Goal: Task Accomplishment & Management: Manage account settings

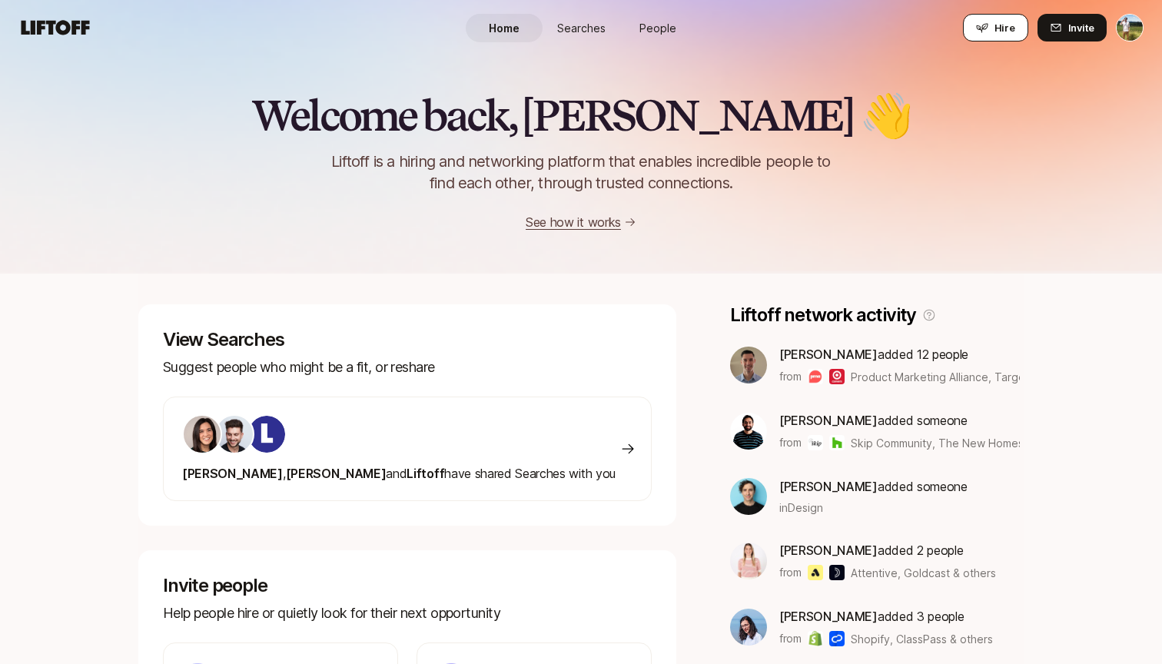
click at [977, 28] on button "Hire" at bounding box center [995, 28] width 65 height 28
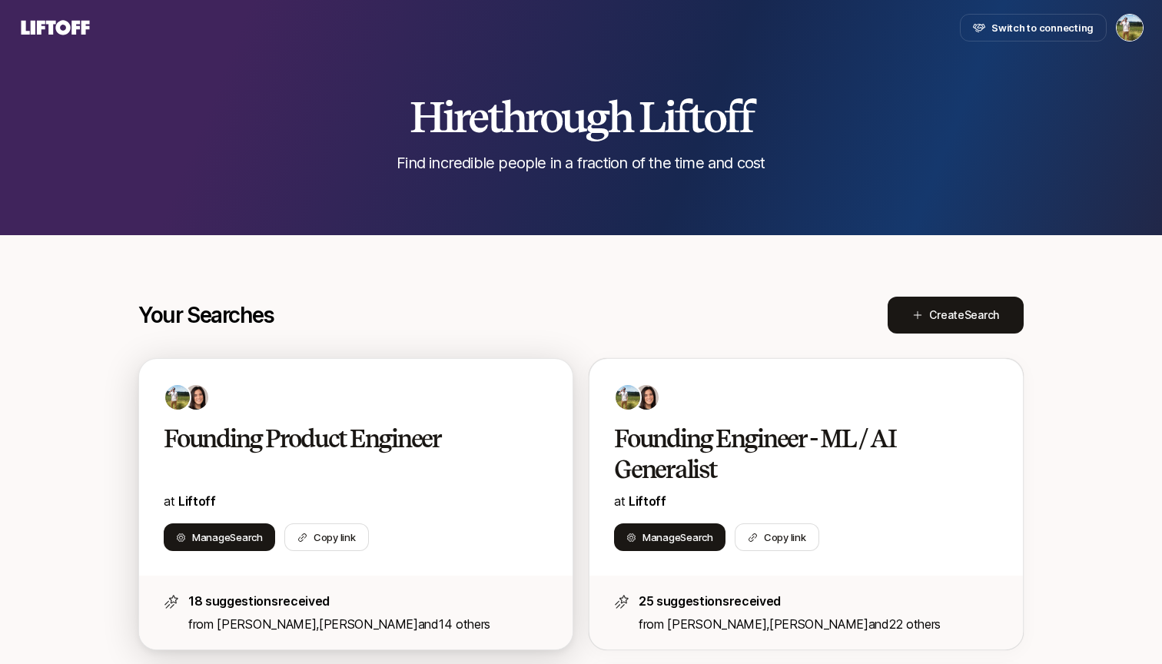
click at [404, 425] on h2 "Founding Product Engineer" at bounding box center [340, 438] width 352 height 31
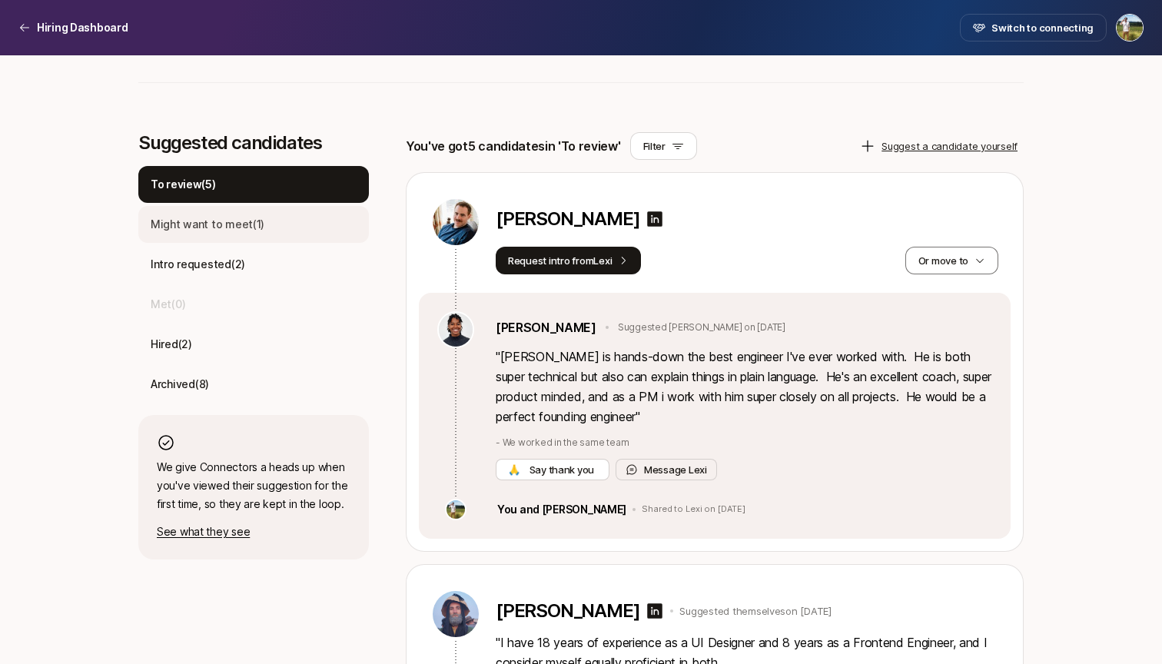
scroll to position [166, 0]
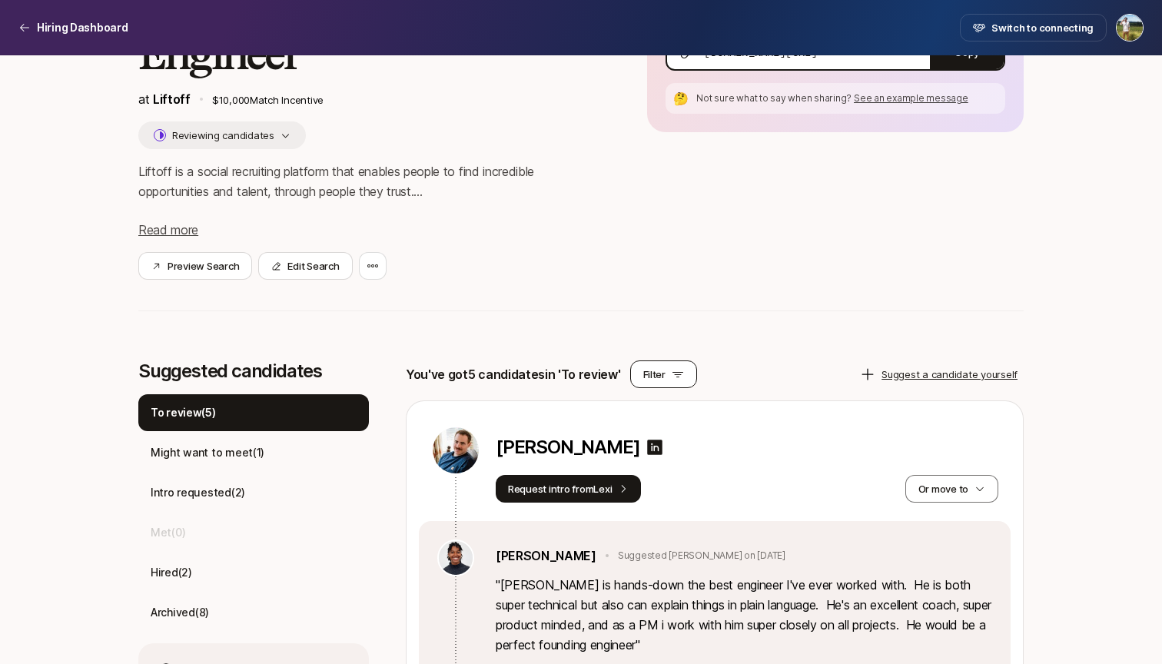
click at [652, 383] on button "Filter" at bounding box center [663, 374] width 67 height 28
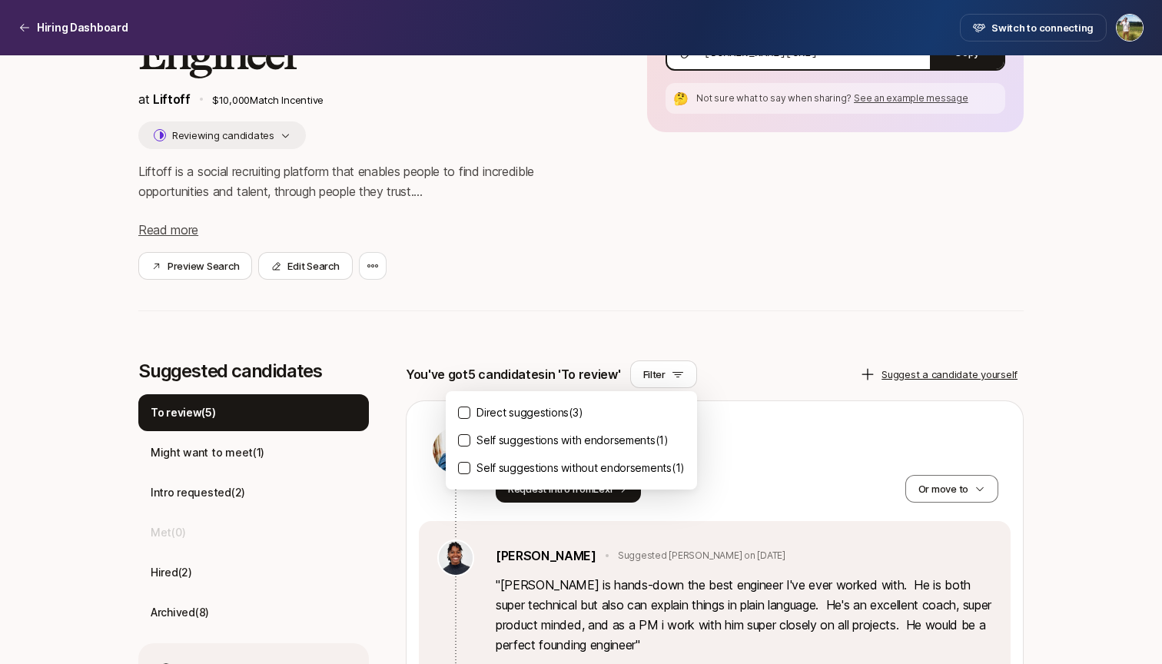
click at [610, 446] on p "Self suggestions with endorsements ( 1 )" at bounding box center [572, 440] width 192 height 18
click at [470, 446] on button "Self suggestions with endorsements ( 1 )" at bounding box center [464, 440] width 12 height 12
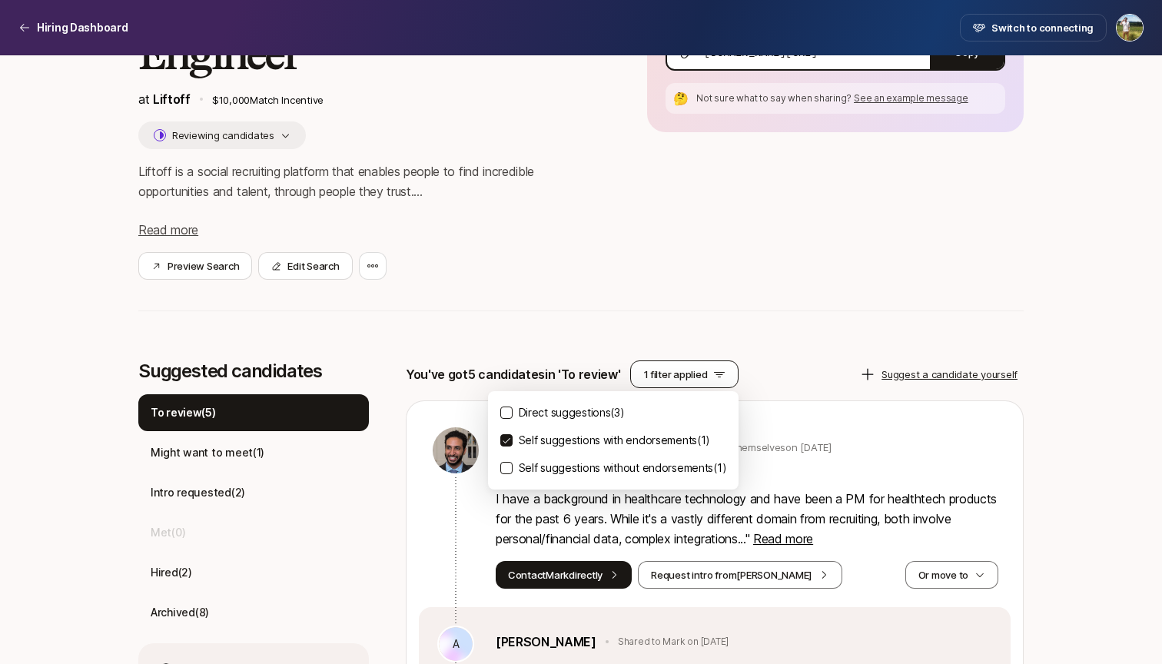
click at [675, 366] on button "1 filter applied" at bounding box center [684, 374] width 109 height 28
click at [609, 401] on div "Direct suggestions ( 3 ) Self suggestions with endorsements ( 1 ) Self suggesti…" at bounding box center [613, 440] width 251 height 98
click at [609, 410] on p "Direct suggestions ( 3 )" at bounding box center [572, 412] width 106 height 18
click at [513, 410] on button "Direct suggestions ( 3 )" at bounding box center [506, 412] width 12 height 12
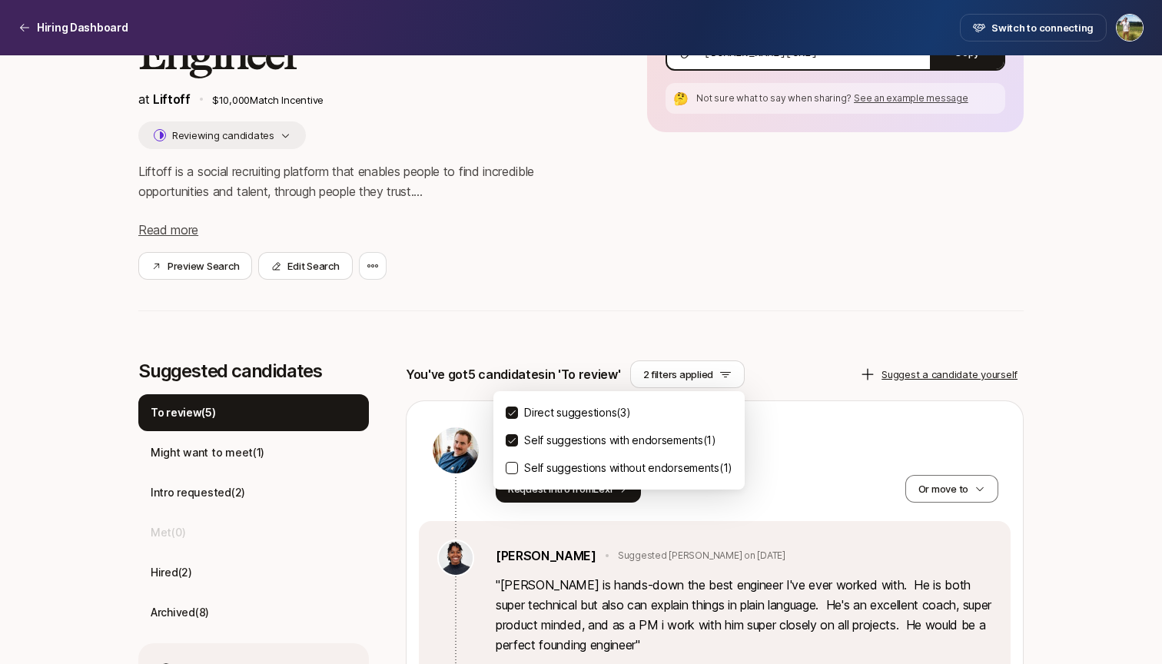
click at [565, 408] on p "Direct suggestions ( 3 )" at bounding box center [577, 412] width 106 height 18
click at [518, 408] on button "Direct suggestions ( 3 )" at bounding box center [512, 412] width 12 height 12
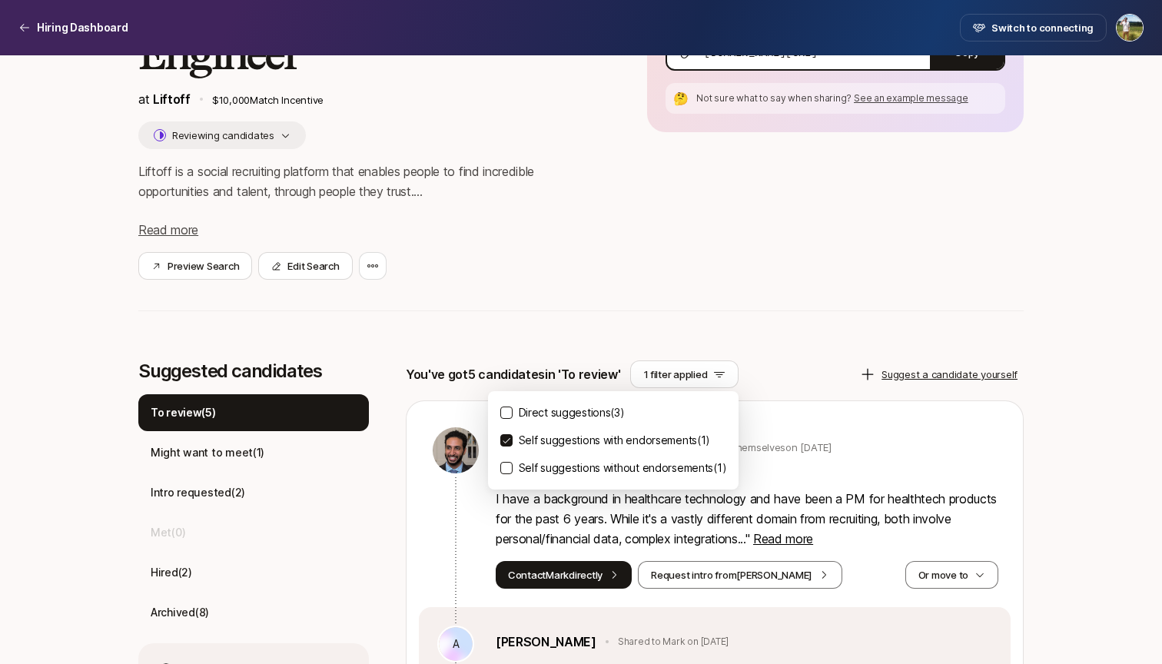
click at [567, 439] on p "Self suggestions with endorsements ( 1 )" at bounding box center [615, 440] width 192 height 18
click at [513, 439] on button "Self suggestions with endorsements ( 1 )" at bounding box center [506, 440] width 12 height 12
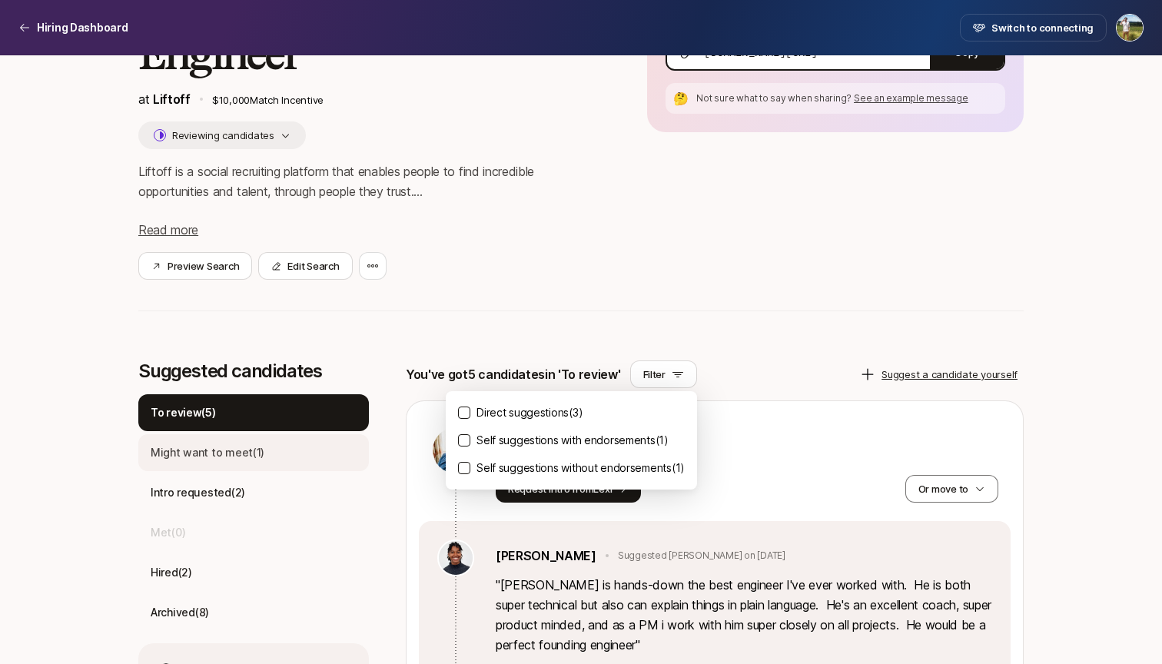
click at [271, 448] on div "Might want to meet ( 1 )" at bounding box center [253, 452] width 231 height 37
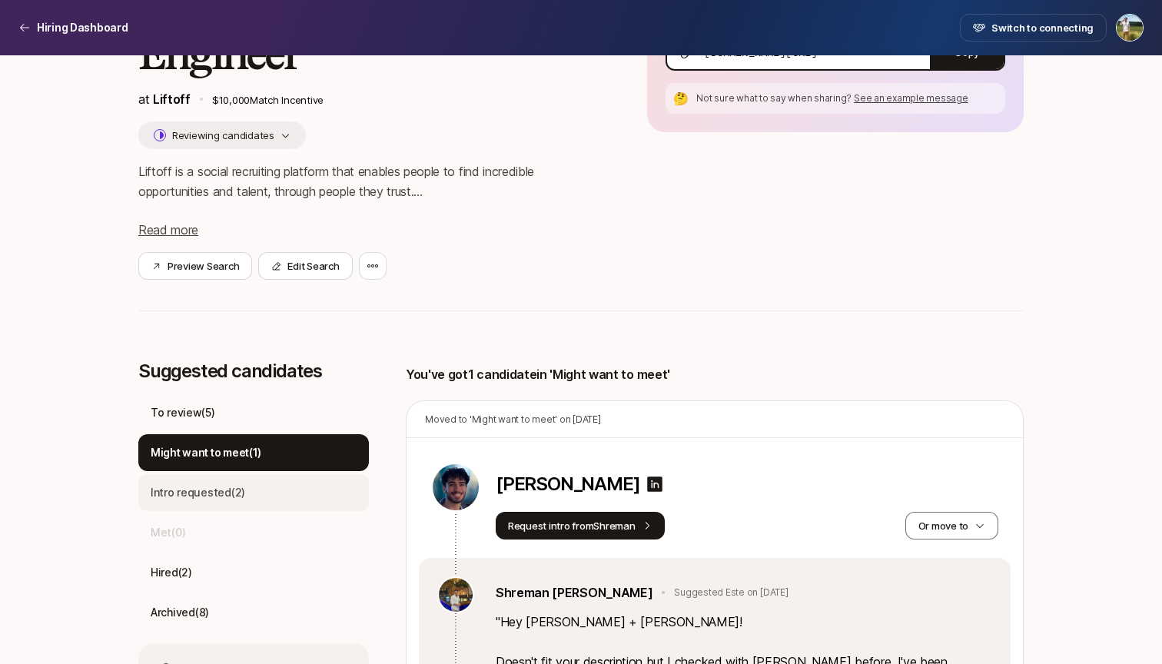
click at [240, 483] on div "Intro requested ( 2 )" at bounding box center [253, 492] width 231 height 37
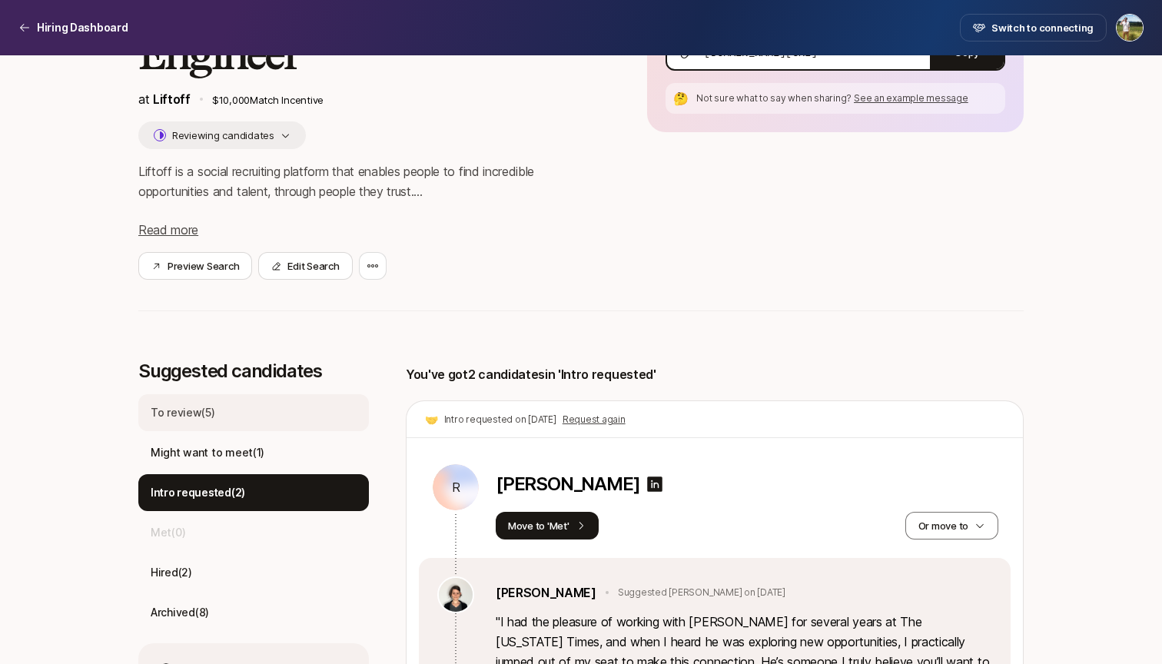
click at [226, 423] on div "To review ( 5 )" at bounding box center [253, 412] width 231 height 37
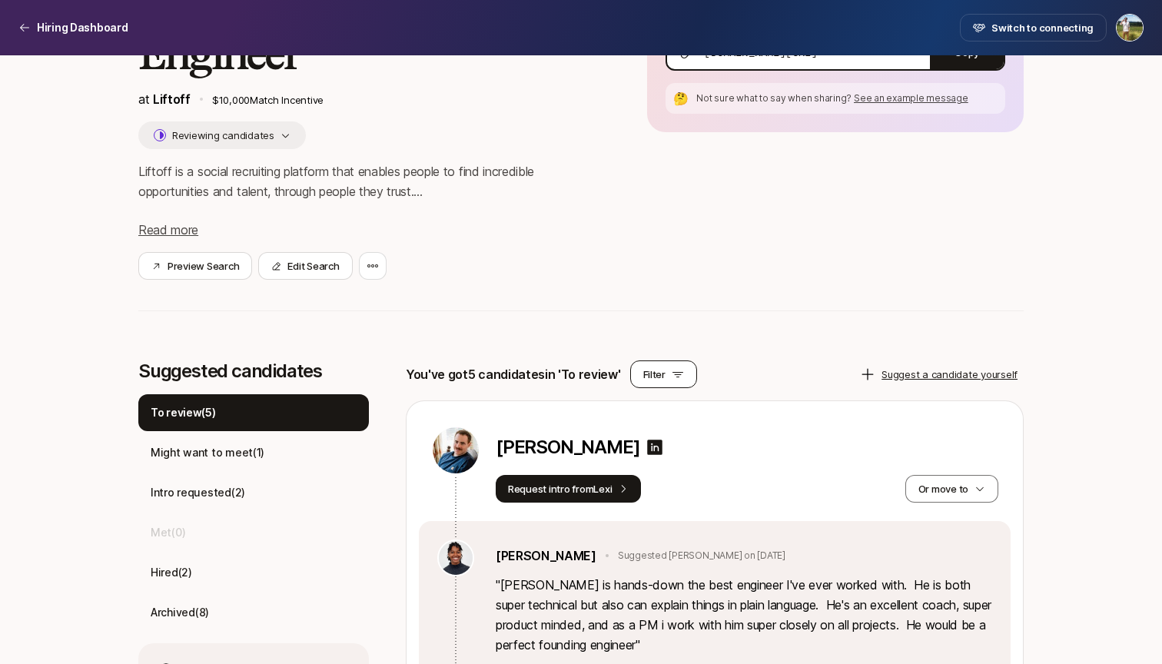
click at [632, 367] on button "Filter" at bounding box center [663, 374] width 67 height 28
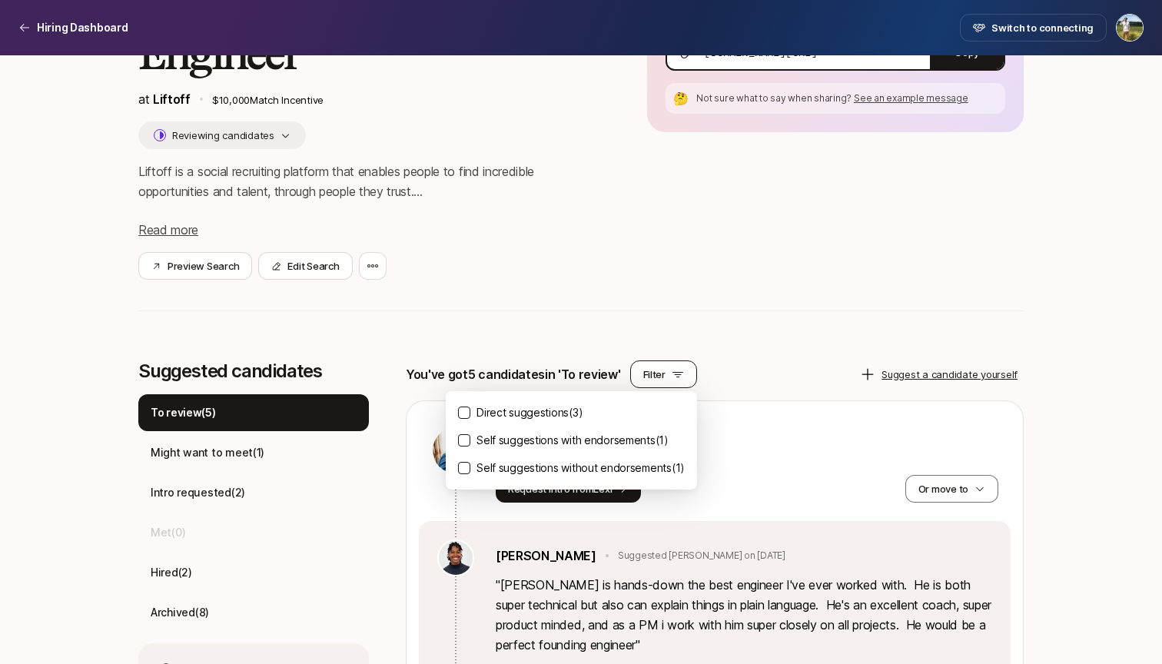
click at [638, 367] on button "Filter" at bounding box center [663, 374] width 67 height 28
click at [653, 377] on button "Filter" at bounding box center [663, 374] width 67 height 28
click at [672, 377] on icon at bounding box center [678, 374] width 12 height 12
click at [721, 337] on div "Founding Product Engineer at Liftoff $10,000 Match Incentive Reviewing candidat…" at bounding box center [580, 143] width 885 height 397
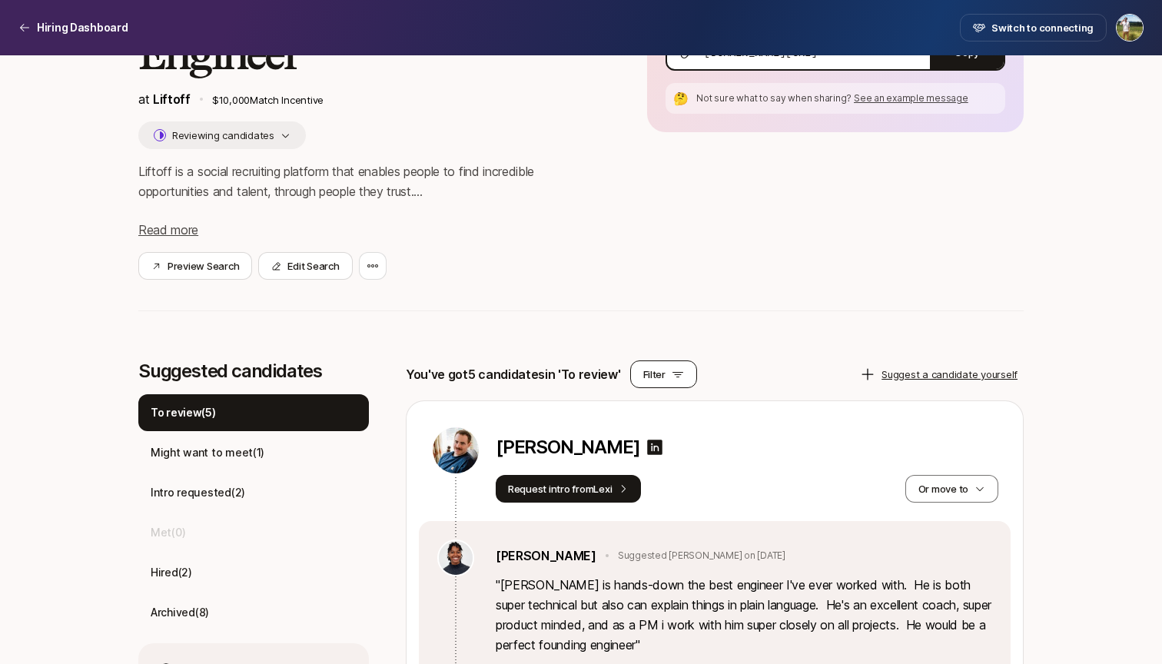
click at [644, 385] on button "Filter" at bounding box center [663, 374] width 67 height 28
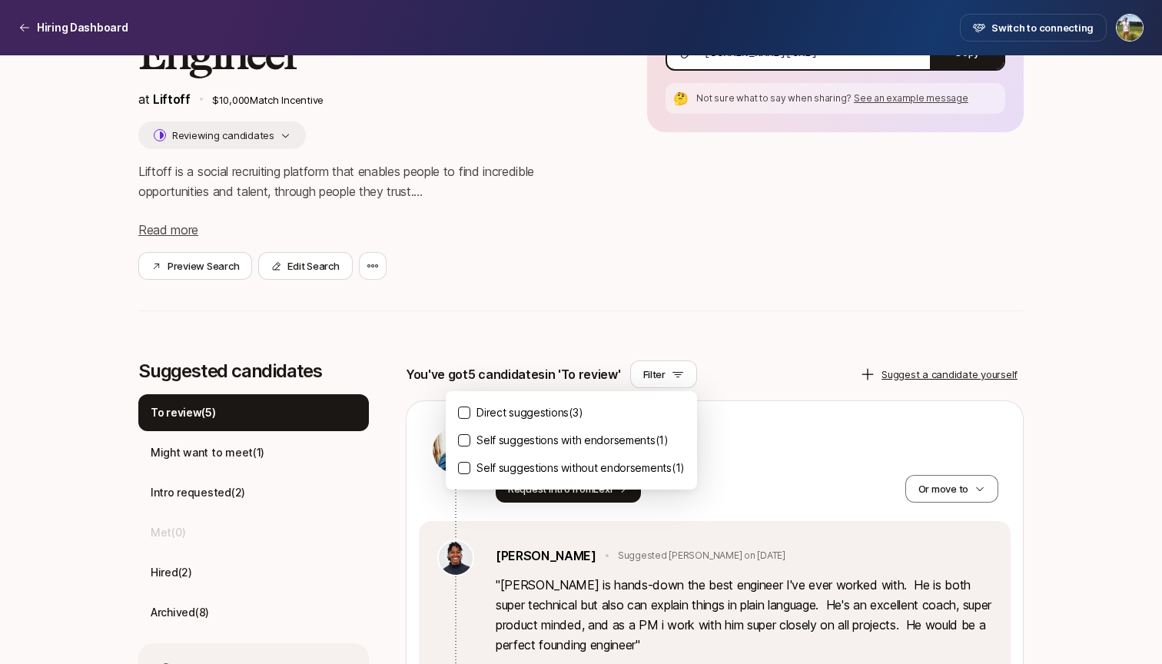
click at [489, 435] on p "Self suggestions with endorsements ( 1 )" at bounding box center [572, 440] width 192 height 18
click at [470, 435] on button "Self suggestions with endorsements ( 1 )" at bounding box center [464, 440] width 12 height 12
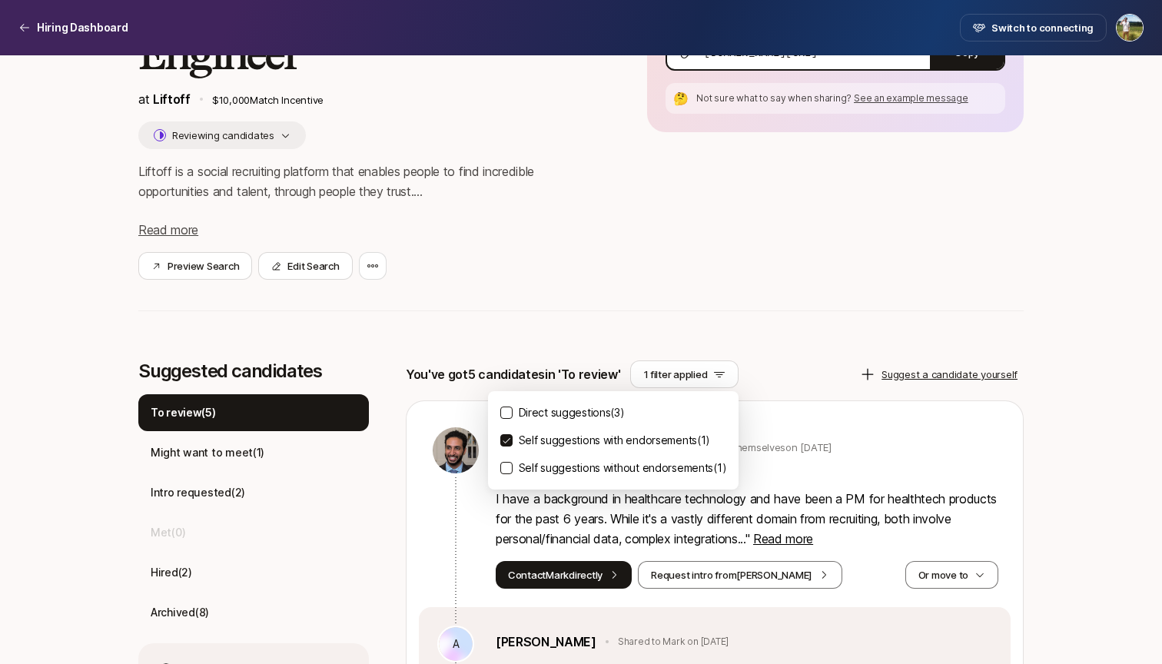
click at [537, 486] on div "Direct suggestions ( 3 ) Self suggestions with endorsements ( 1 ) Self suggesti…" at bounding box center [613, 440] width 251 height 98
click at [543, 465] on p "Self suggestions without endorsements ( 1 )" at bounding box center [623, 468] width 208 height 18
click at [513, 465] on button "Self suggestions without endorsements ( 1 )" at bounding box center [506, 468] width 12 height 12
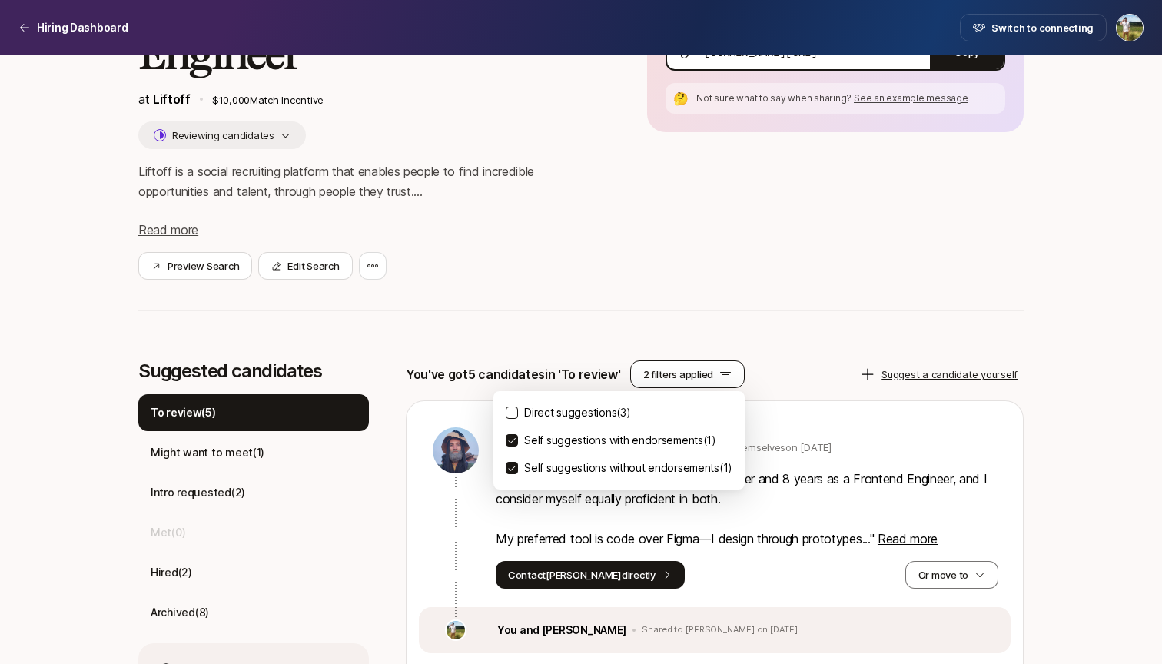
click at [707, 378] on button "2 filters applied" at bounding box center [687, 374] width 115 height 28
click at [695, 327] on div "Founding Product Engineer at Liftoff $10,000 Match Incentive Reviewing candidat…" at bounding box center [580, 143] width 885 height 397
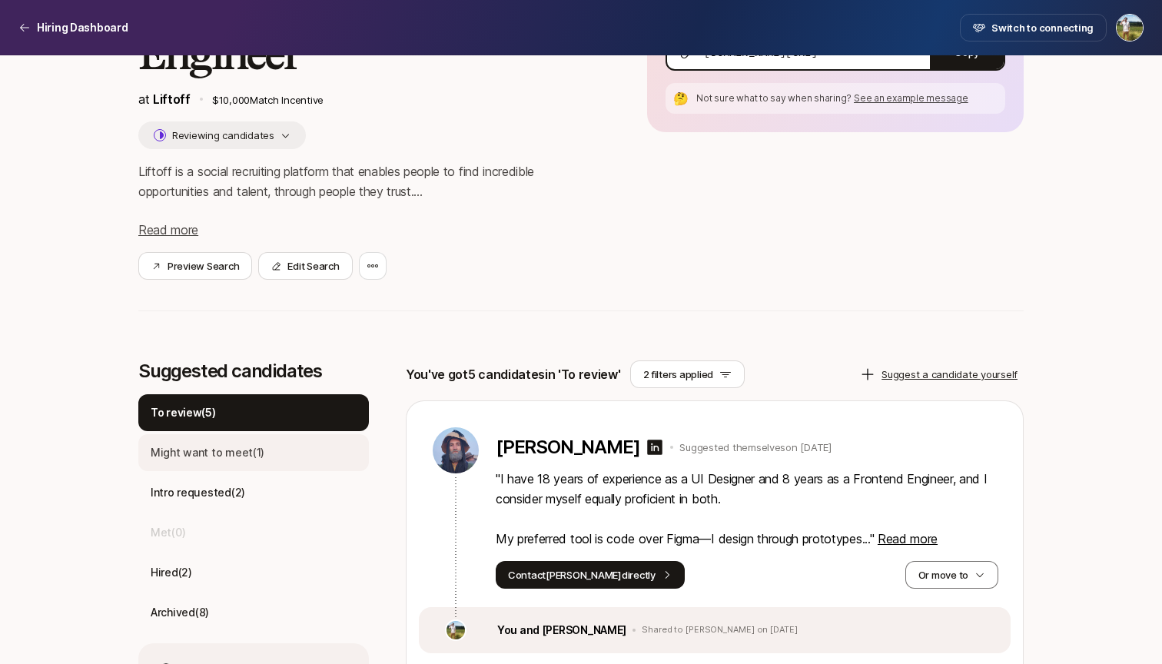
click at [237, 451] on p "Might want to meet ( 1 )" at bounding box center [208, 452] width 114 height 18
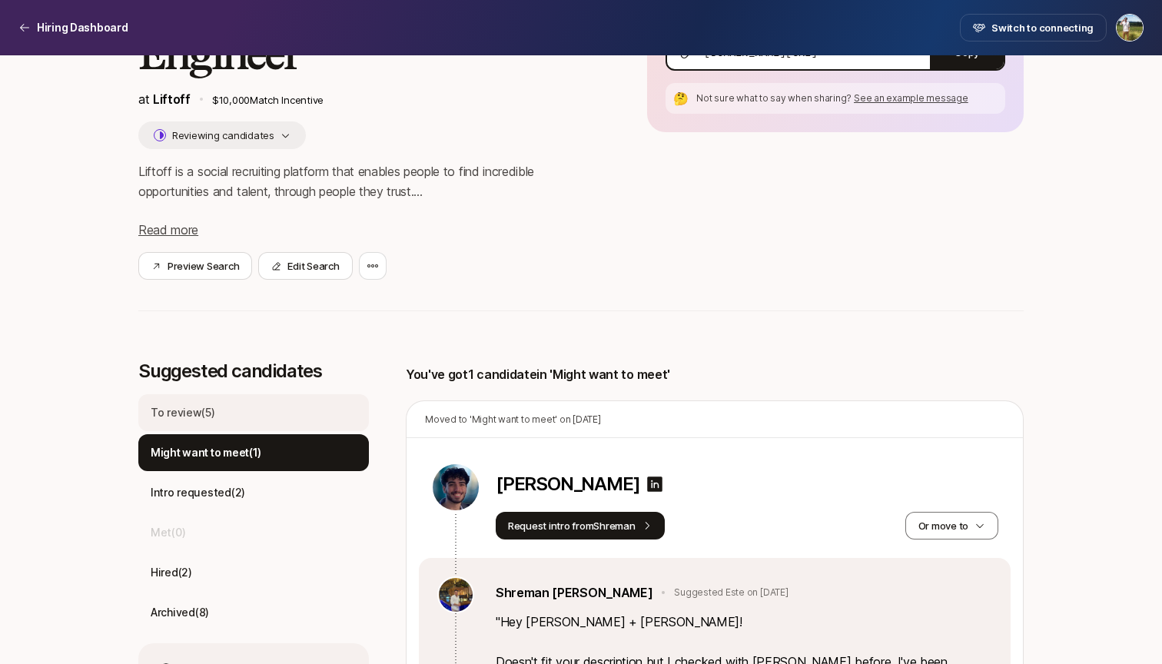
click at [237, 403] on div "To review ( 5 )" at bounding box center [253, 412] width 231 height 37
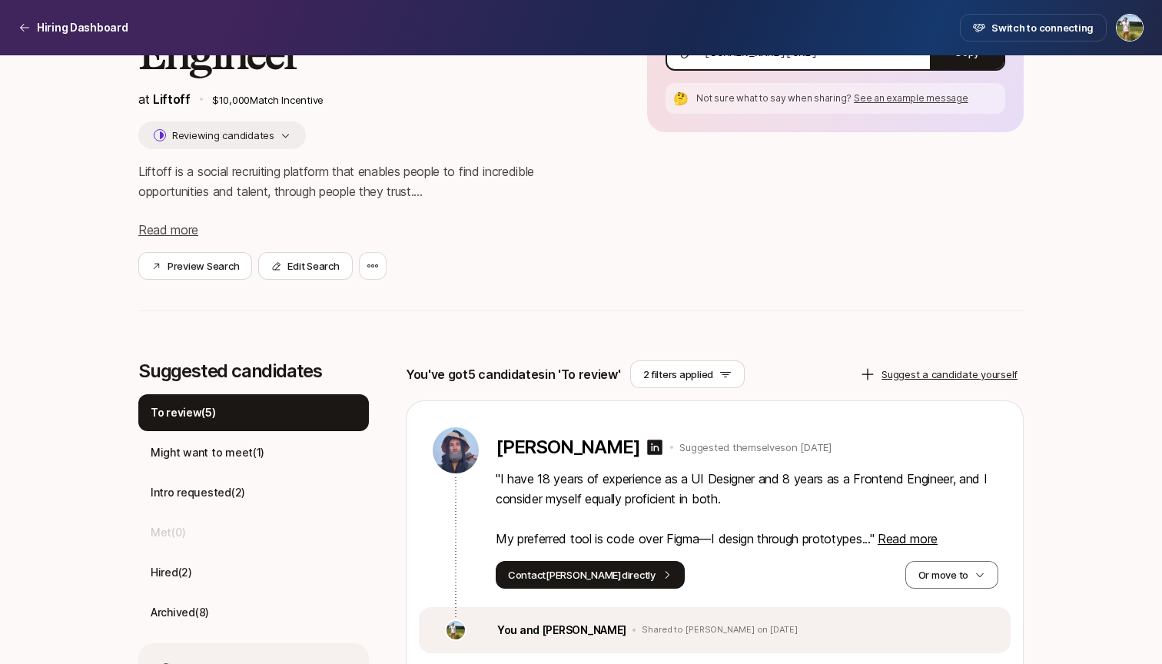
click at [727, 381] on button "2 filters applied" at bounding box center [687, 374] width 115 height 28
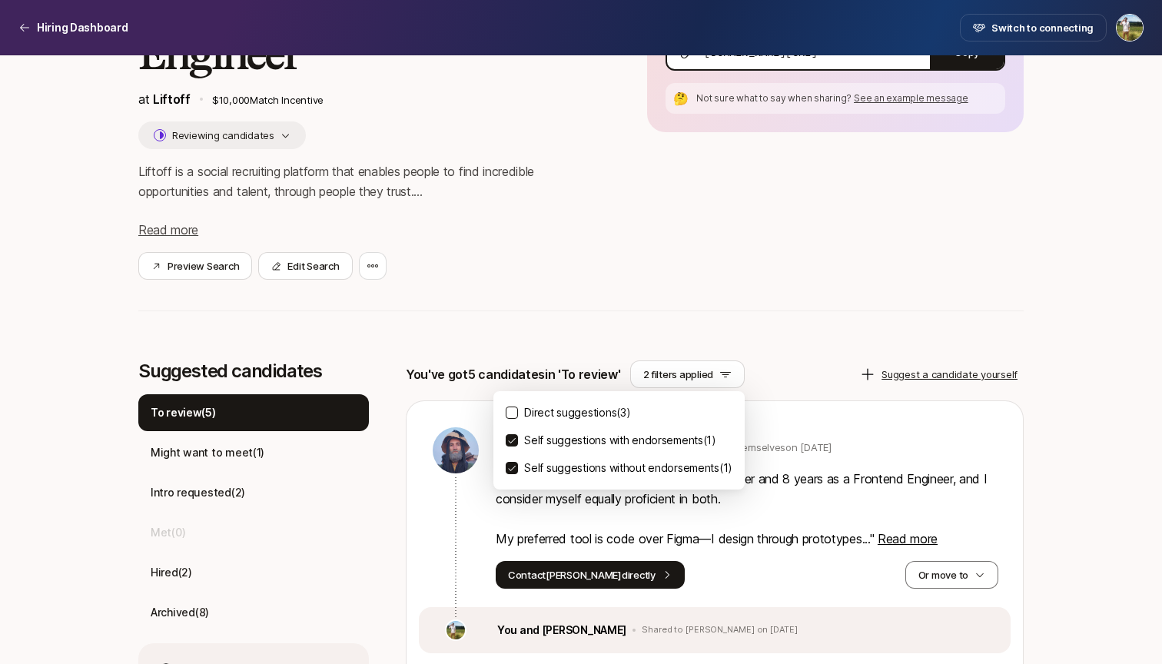
click at [657, 349] on div "Founding Product Engineer at Liftoff $10,000 Match Incentive Reviewing candidat…" at bounding box center [580, 635] width 885 height 1493
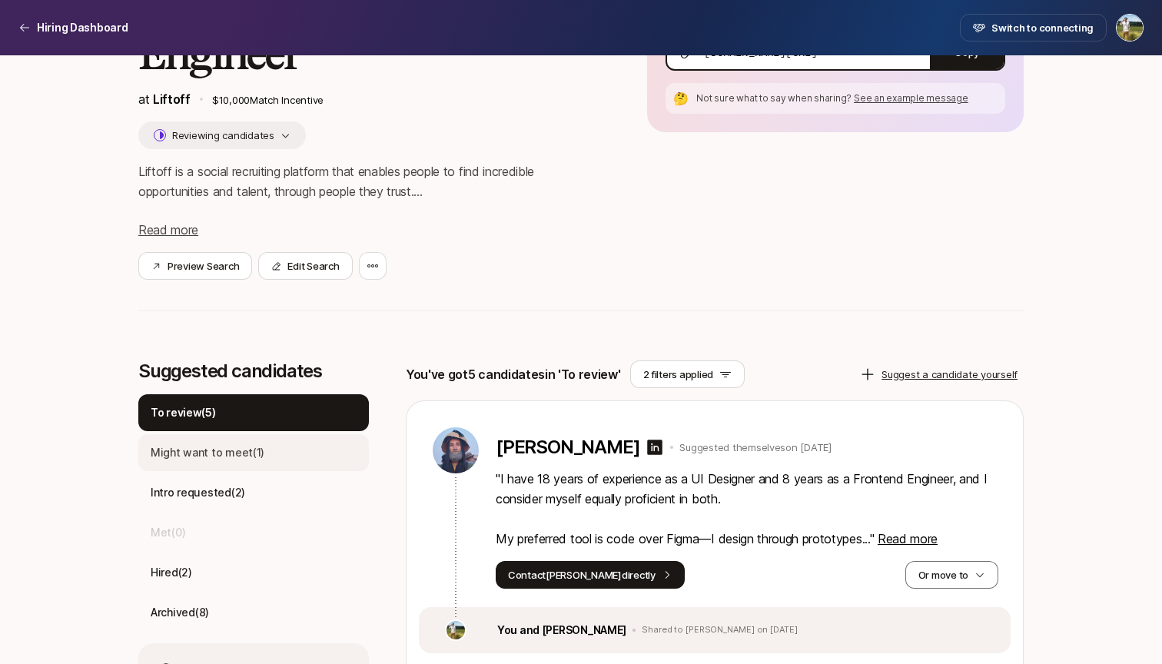
click at [264, 440] on div "Might want to meet ( 1 )" at bounding box center [253, 452] width 231 height 37
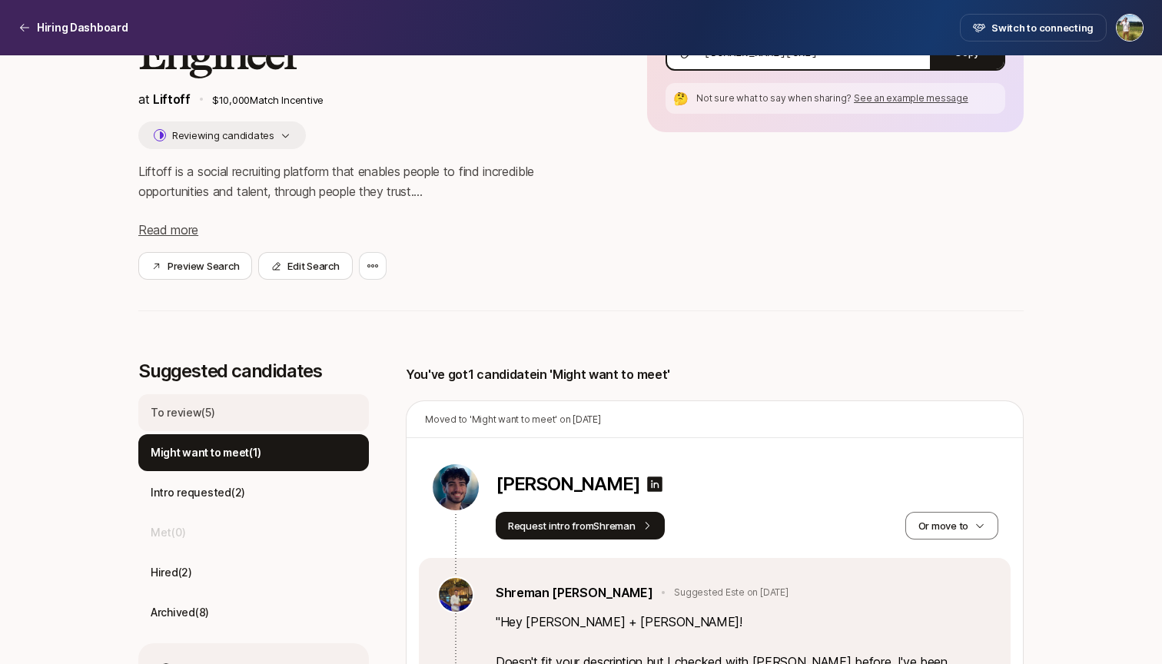
click at [266, 426] on div "To review ( 5 )" at bounding box center [253, 412] width 231 height 37
